Goal: Task Accomplishment & Management: Use online tool/utility

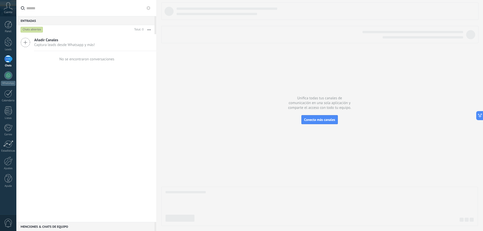
click at [23, 41] on icon at bounding box center [26, 43] width 10 height 10
click at [25, 42] on icon at bounding box center [26, 43] width 10 height 10
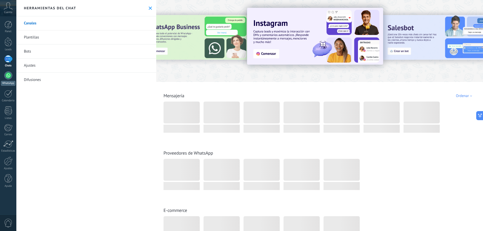
click at [11, 74] on div at bounding box center [8, 75] width 8 height 8
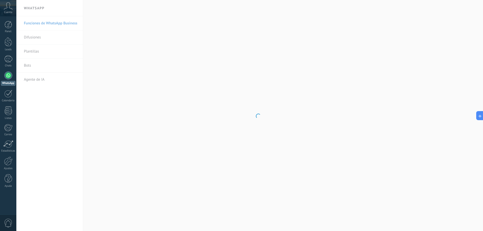
click at [69, 38] on body ".abccls-1,.abccls-2{fill-rule:evenodd}.abccls-2{fill:#fff} .abfcls-1{fill:none}…" at bounding box center [241, 115] width 483 height 231
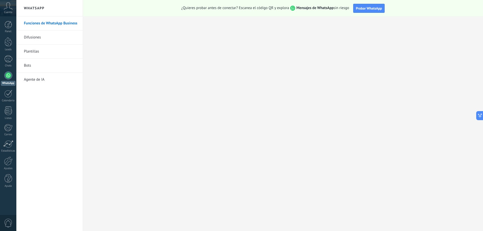
click at [309, 7] on strong "Mensajes de WhatsApp" at bounding box center [314, 8] width 37 height 5
click at [364, 7] on span "Probar WhatsApp" at bounding box center [369, 8] width 26 height 5
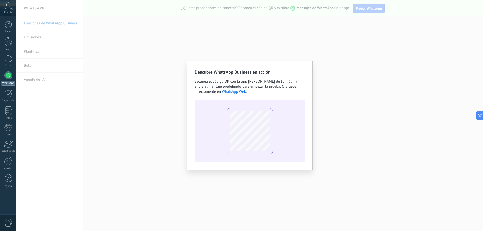
click at [274, 154] on div at bounding box center [250, 131] width 110 height 62
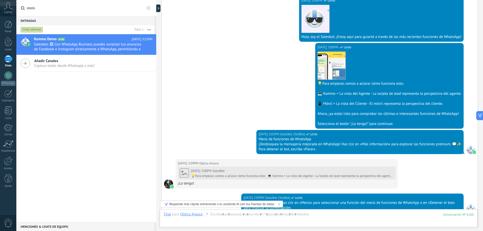
scroll to position [523, 0]
